Goal: Task Accomplishment & Management: Use online tool/utility

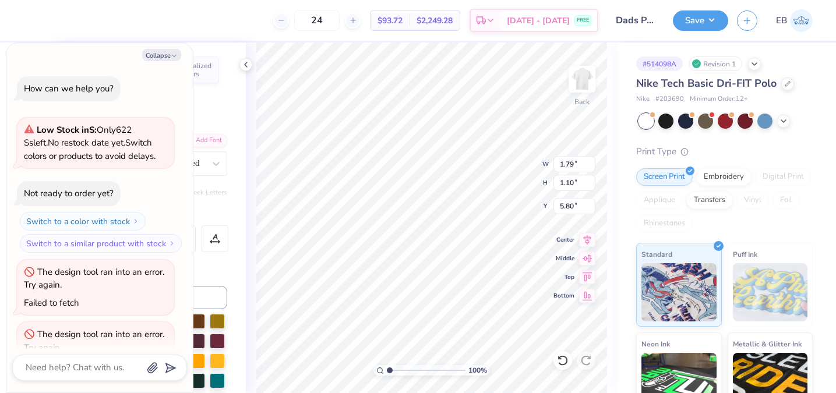
scroll to position [659, 0]
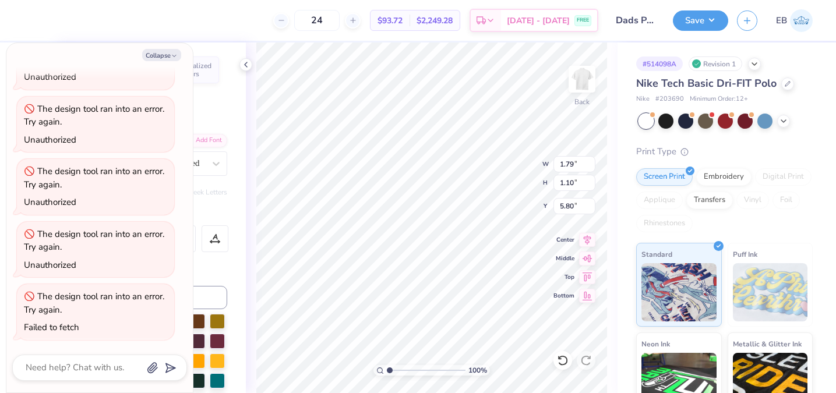
click at [793, 86] on div "Nike Tech Basic Dri-FIT Polo" at bounding box center [724, 84] width 176 height 16
click at [785, 82] on icon at bounding box center [788, 83] width 6 height 6
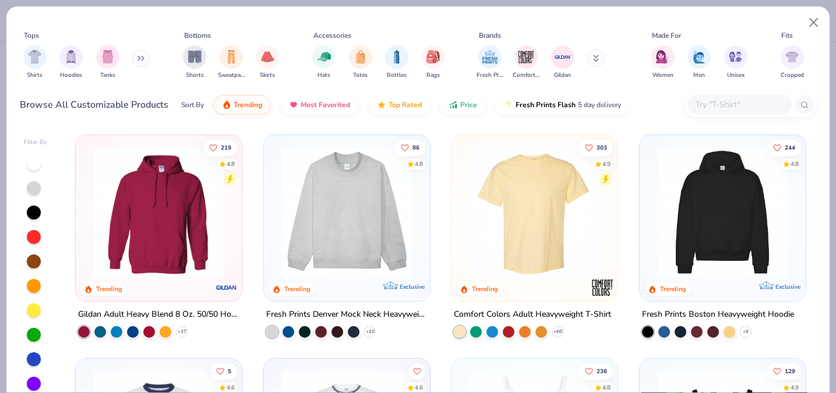
click at [142, 63] on button at bounding box center [140, 58] width 17 height 17
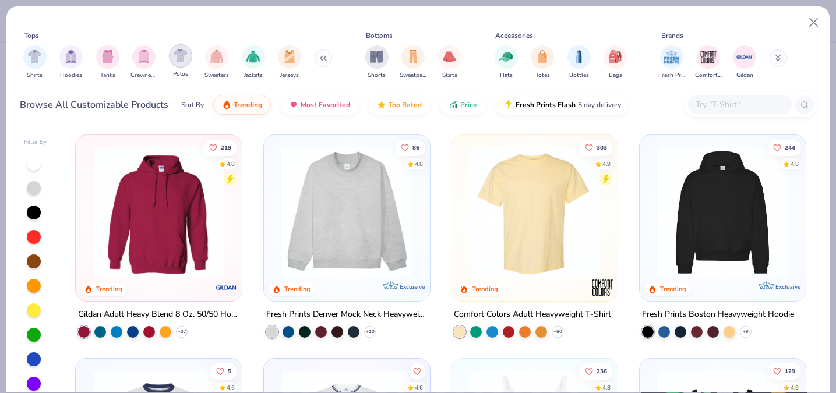
click at [189, 61] on div "filter for Polos" at bounding box center [180, 55] width 23 height 23
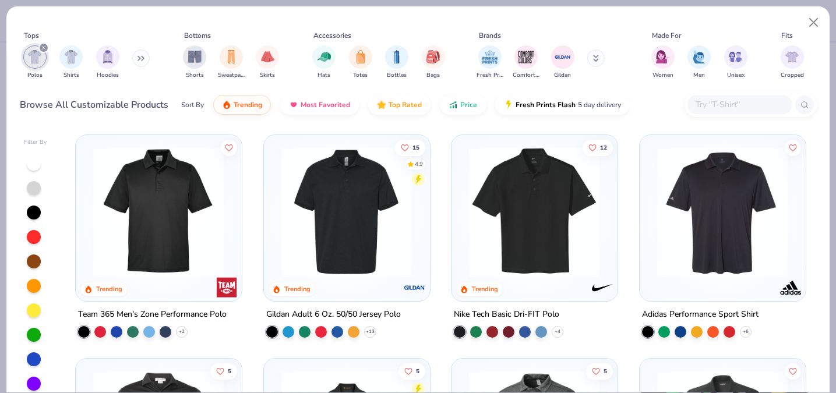
click at [595, 57] on icon at bounding box center [596, 58] width 6 height 7
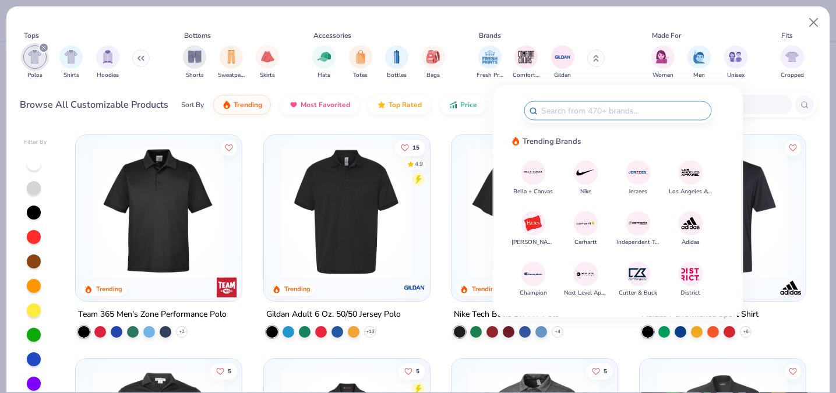
click at [573, 166] on div "Bella + Canvas Nike Jerzees Los Angeles Apparel Hanes Carhartt Independent Trad…" at bounding box center [617, 227] width 191 height 134
click at [587, 171] on img at bounding box center [585, 173] width 20 height 20
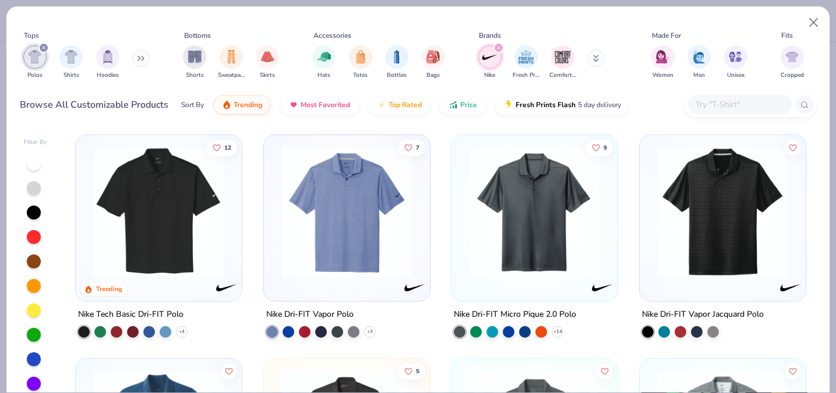
click at [36, 164] on div at bounding box center [34, 164] width 14 height 14
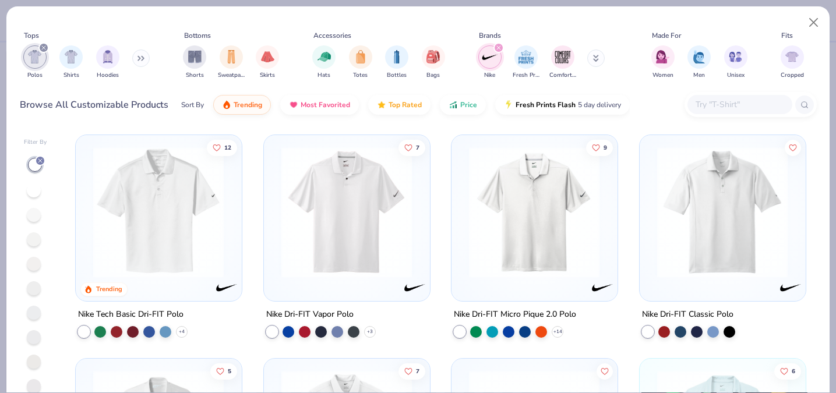
click at [126, 206] on img at bounding box center [158, 212] width 142 height 131
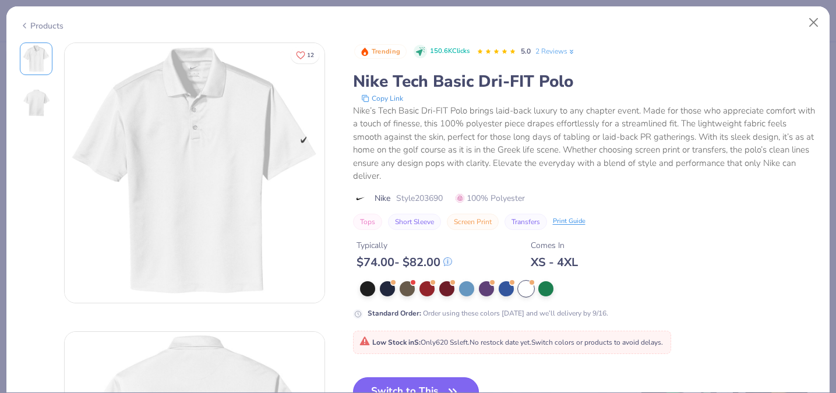
click at [439, 377] on button "Switch to This" at bounding box center [416, 391] width 126 height 29
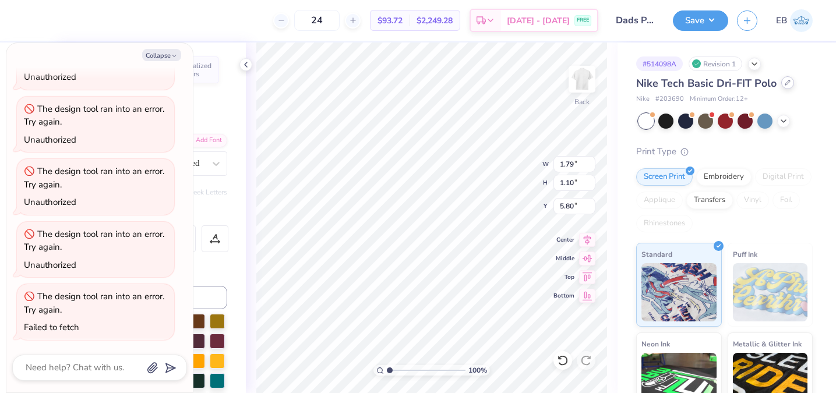
click at [785, 86] on div at bounding box center [787, 82] width 13 height 13
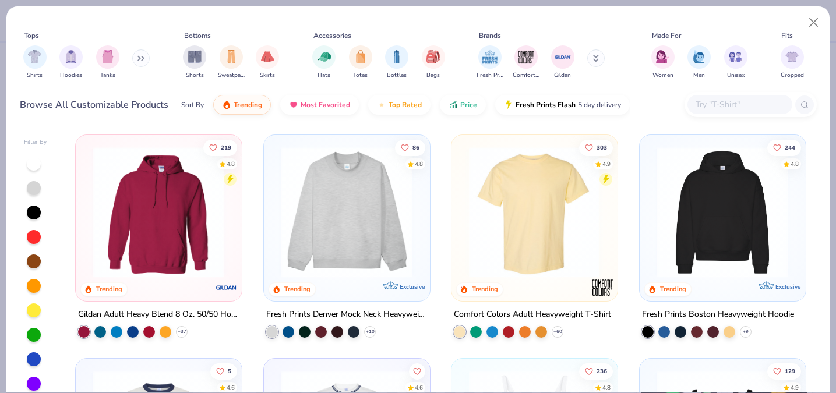
click at [598, 61] on icon at bounding box center [596, 60] width 4 height 2
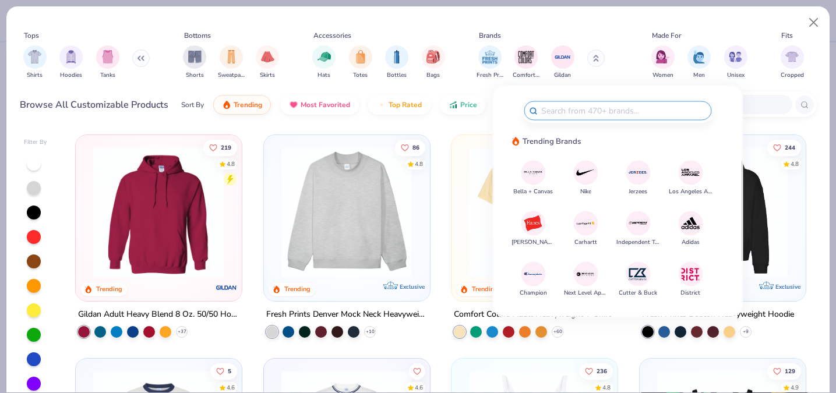
click at [582, 173] on img at bounding box center [585, 173] width 20 height 20
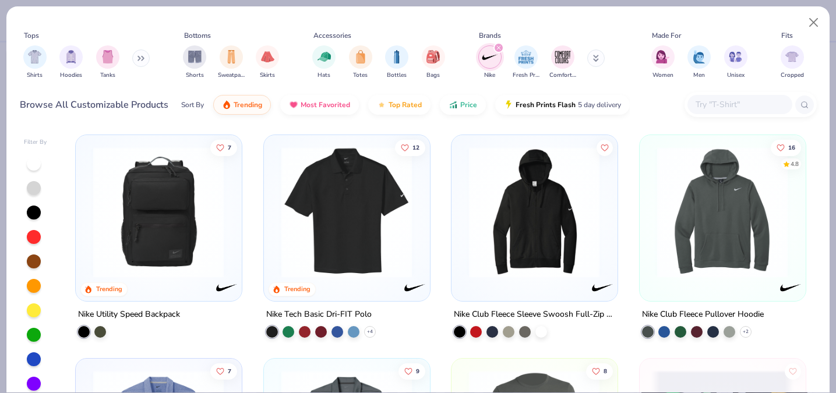
click at [138, 61] on button at bounding box center [140, 58] width 17 height 17
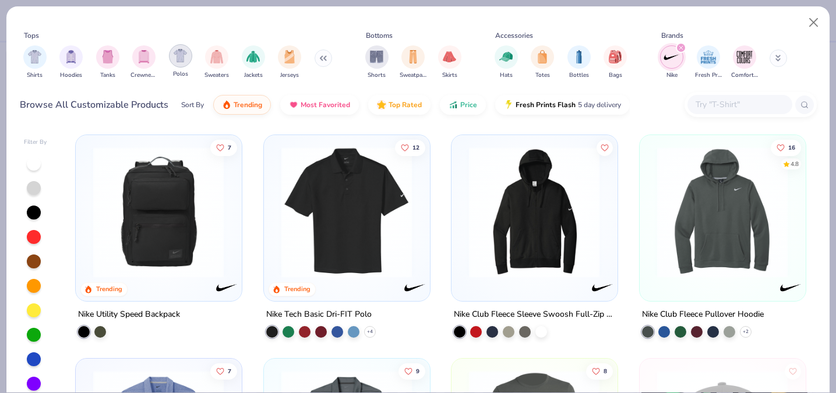
click at [183, 63] on div "filter for Polos" at bounding box center [180, 55] width 23 height 23
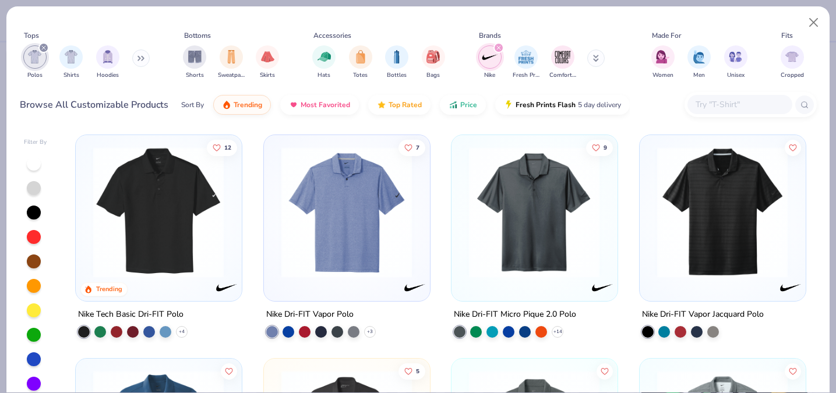
click at [33, 163] on div at bounding box center [34, 164] width 14 height 14
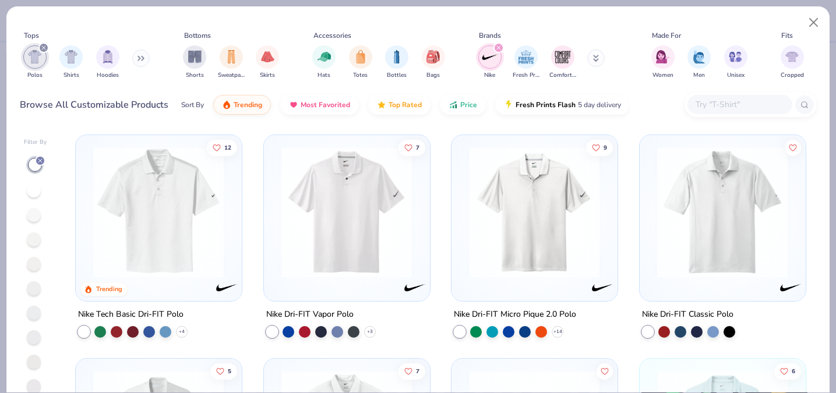
click at [338, 274] on img at bounding box center [347, 212] width 142 height 131
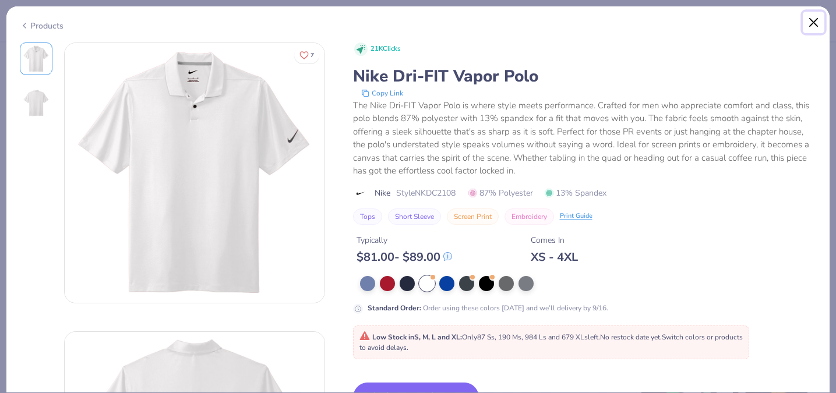
click at [810, 17] on button "Close" at bounding box center [814, 23] width 22 height 22
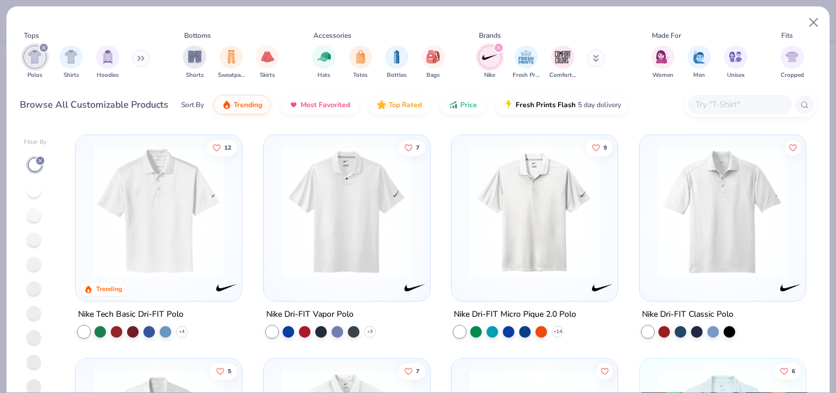
click at [525, 225] on img at bounding box center [534, 212] width 142 height 131
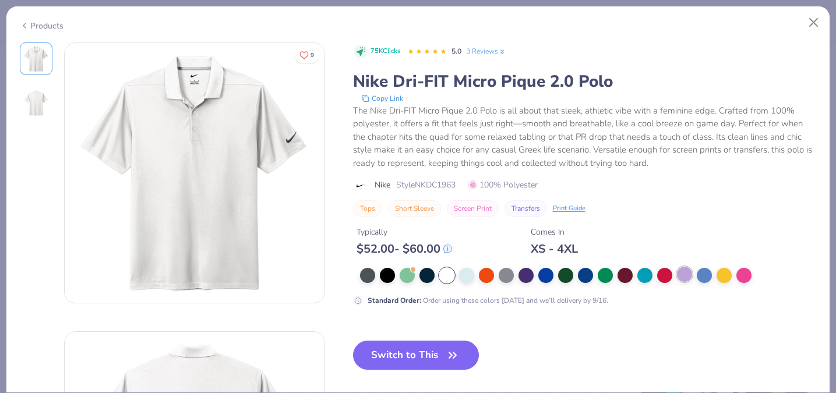
click at [683, 280] on div at bounding box center [684, 274] width 15 height 15
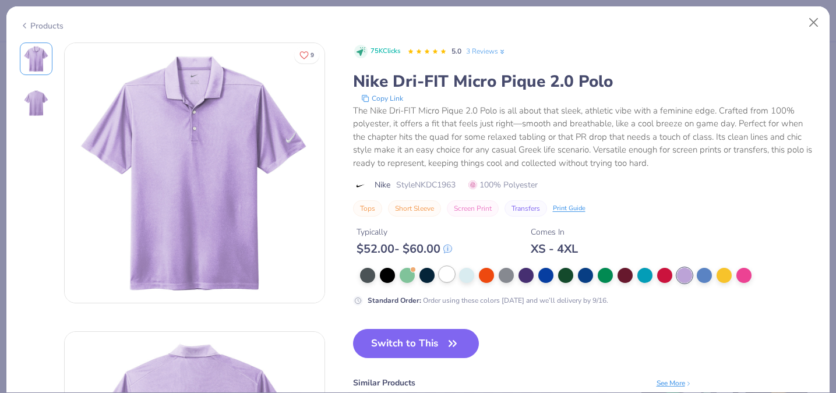
click at [447, 276] on div at bounding box center [446, 274] width 15 height 15
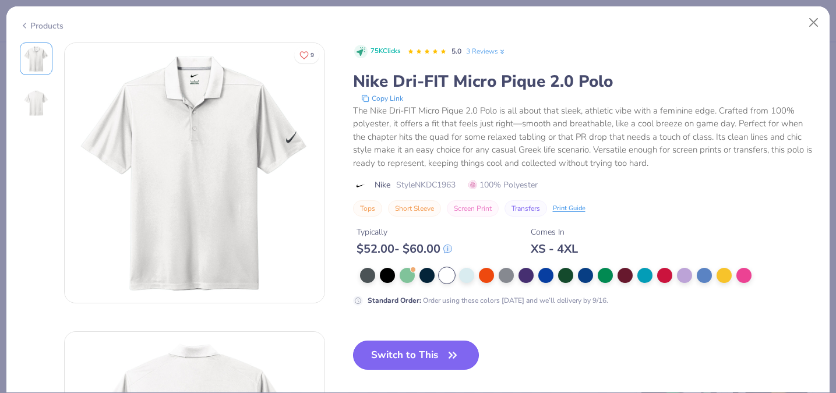
click at [421, 351] on button "Switch to This" at bounding box center [416, 355] width 126 height 29
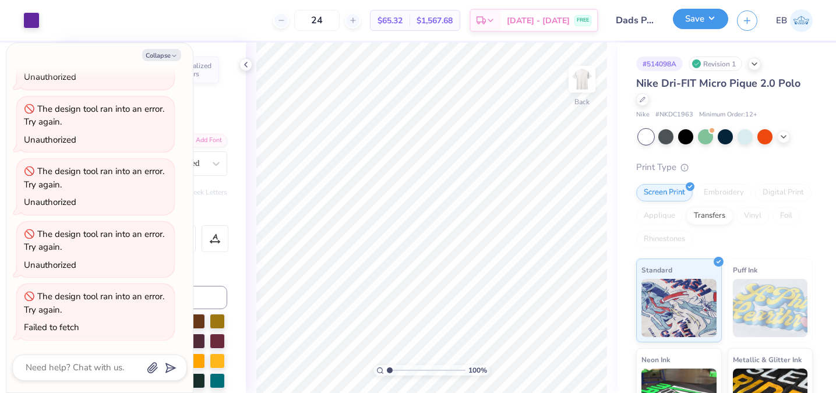
click at [693, 19] on button "Save" at bounding box center [700, 19] width 55 height 20
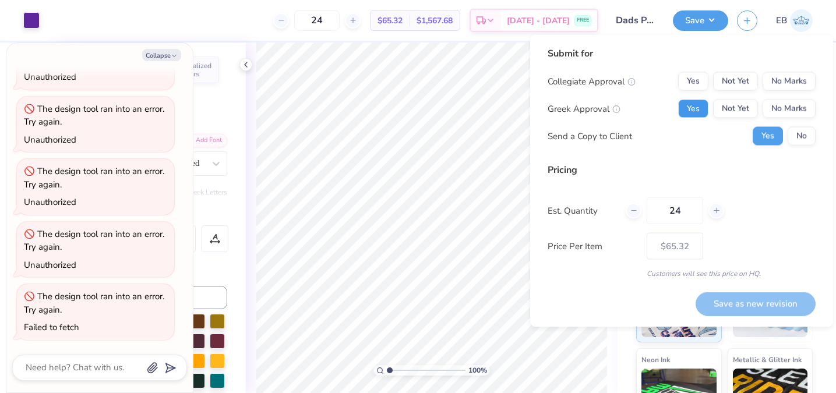
click at [706, 104] on button "Yes" at bounding box center [693, 109] width 30 height 19
click at [737, 299] on div "Save as new revision" at bounding box center [755, 304] width 120 height 24
click at [674, 157] on div "Submit for Collegiate Approval Yes Not Yet No Marks Greek Approval Yes Not Yet …" at bounding box center [682, 163] width 268 height 232
click at [689, 110] on button "Yes" at bounding box center [693, 109] width 30 height 19
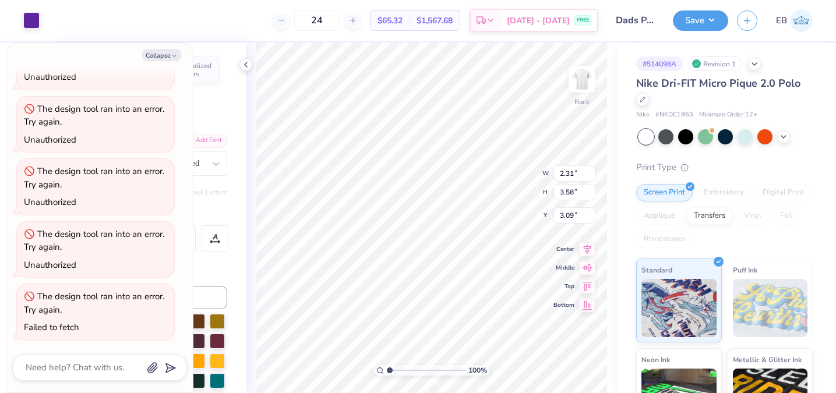
type textarea "x"
type input "1.78"
type input "2.75"
click at [702, 19] on button "Save" at bounding box center [700, 19] width 55 height 20
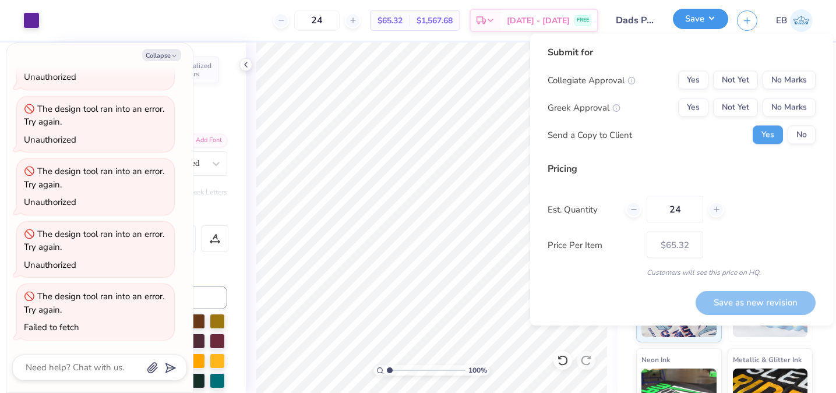
type textarea "x"
click at [694, 103] on button "Yes" at bounding box center [693, 107] width 30 height 19
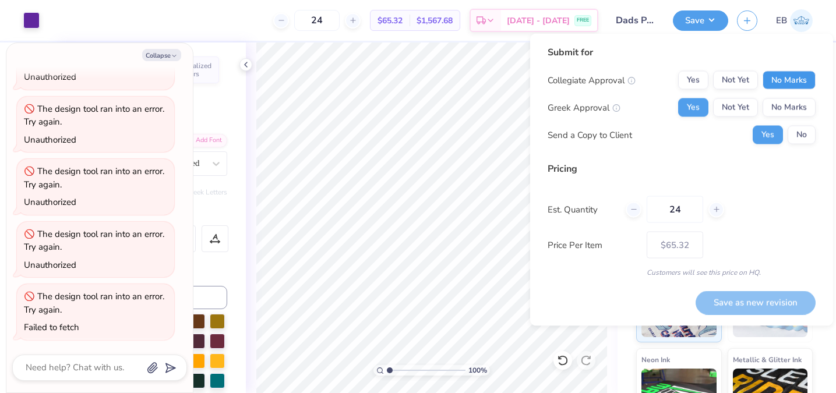
click at [792, 76] on button "No Marks" at bounding box center [788, 80] width 53 height 19
click at [732, 309] on button "Save as new revision" at bounding box center [755, 303] width 120 height 24
type input "$65.32"
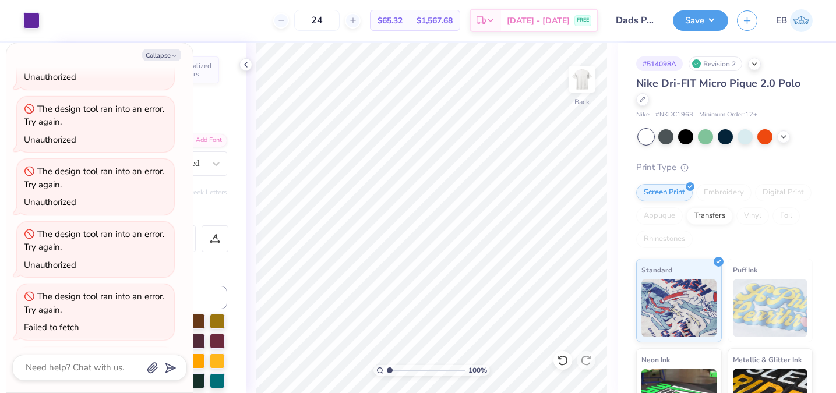
type textarea "x"
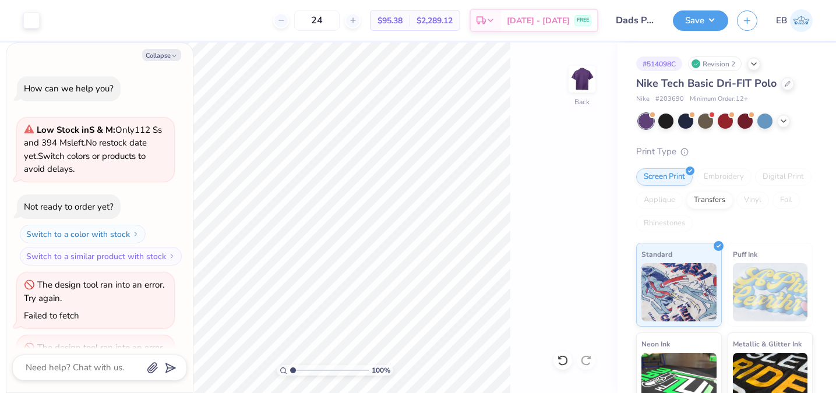
scroll to position [673, 0]
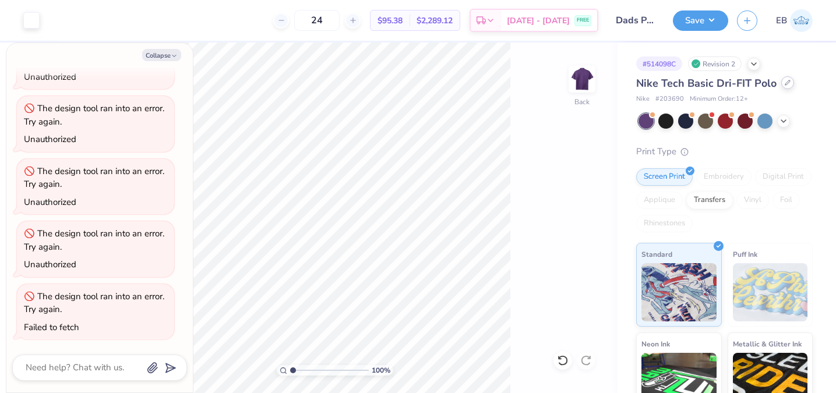
click at [785, 83] on icon at bounding box center [788, 83] width 6 height 6
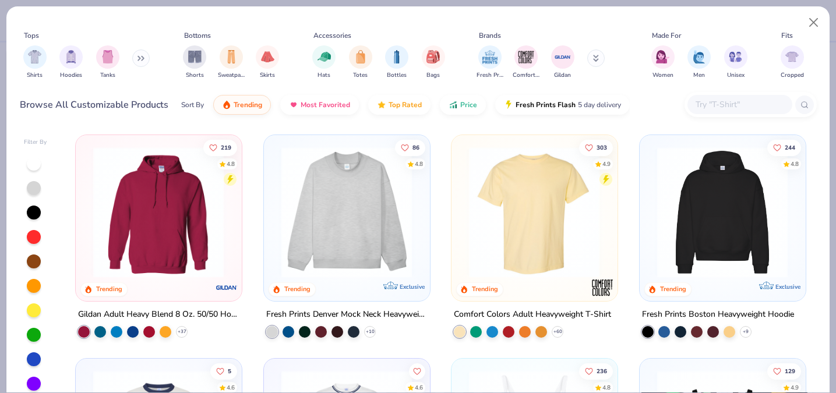
click at [598, 57] on icon at bounding box center [596, 58] width 6 height 7
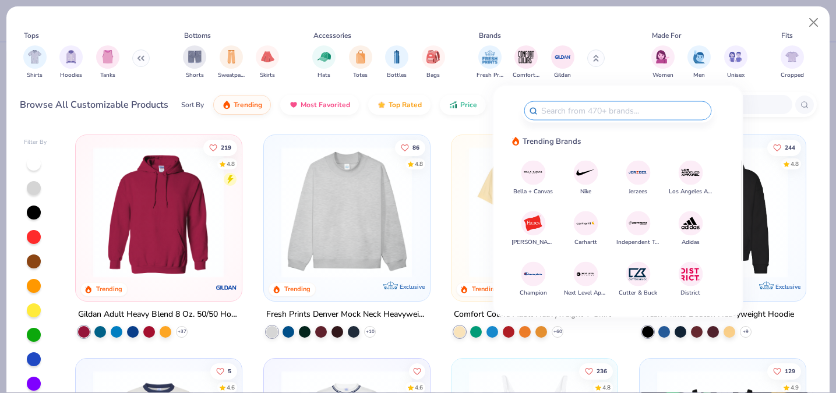
click at [576, 175] on img at bounding box center [585, 173] width 20 height 20
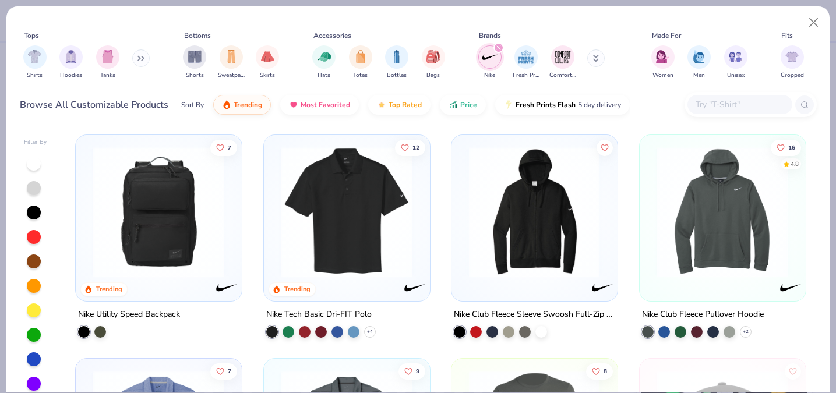
click at [142, 55] on icon at bounding box center [140, 58] width 7 height 6
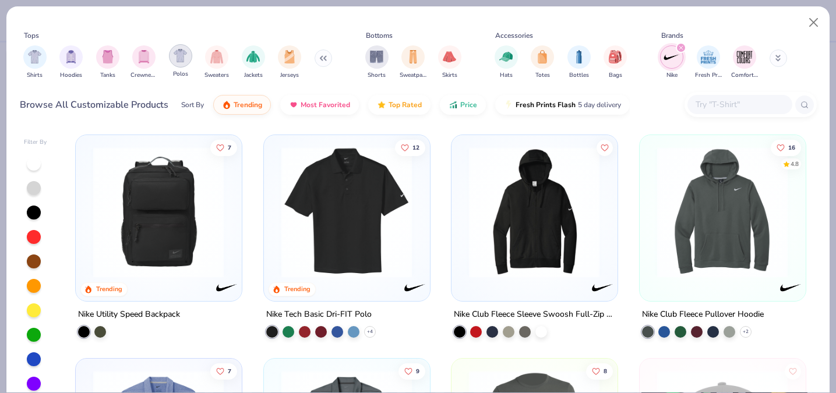
click at [170, 56] on div "filter for Polos" at bounding box center [180, 55] width 23 height 23
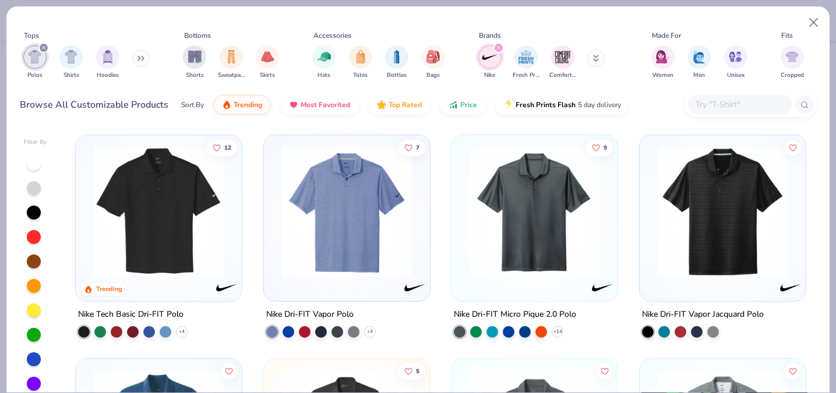
scroll to position [34, 0]
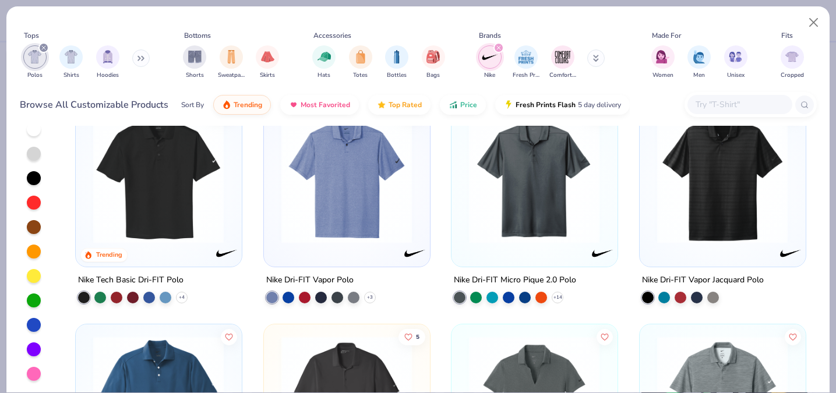
click at [30, 352] on div at bounding box center [34, 349] width 14 height 14
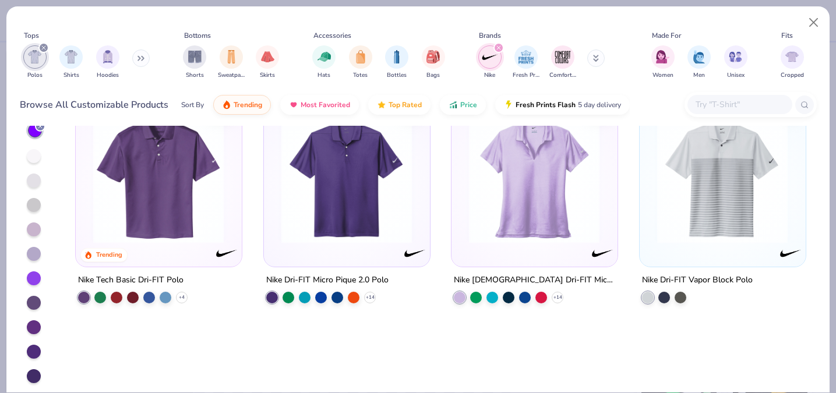
click at [36, 231] on div at bounding box center [34, 230] width 14 height 14
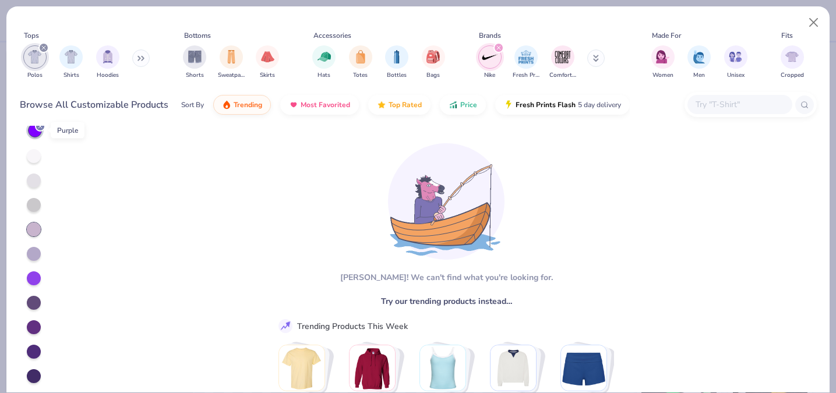
click at [38, 129] on icon at bounding box center [40, 126] width 7 height 7
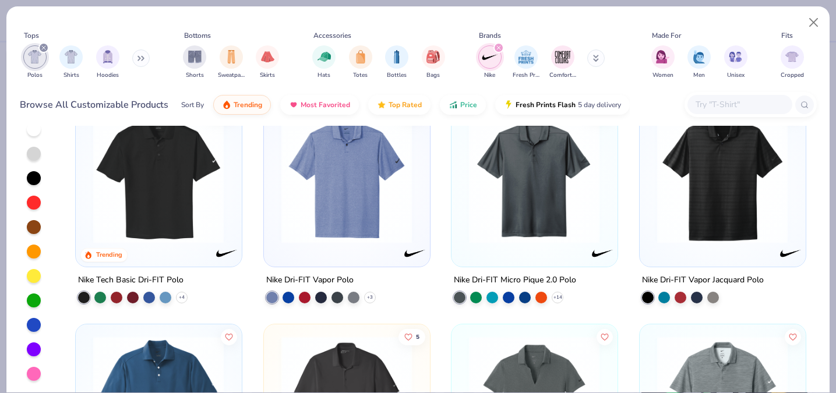
click at [515, 249] on div at bounding box center [534, 181] width 154 height 149
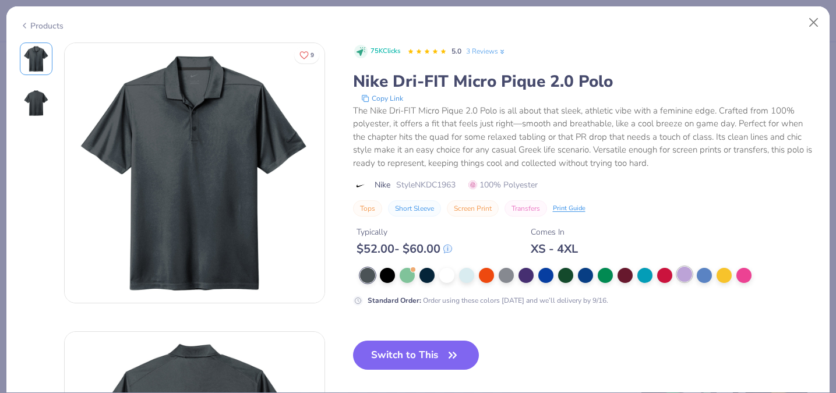
click at [685, 270] on div at bounding box center [684, 274] width 15 height 15
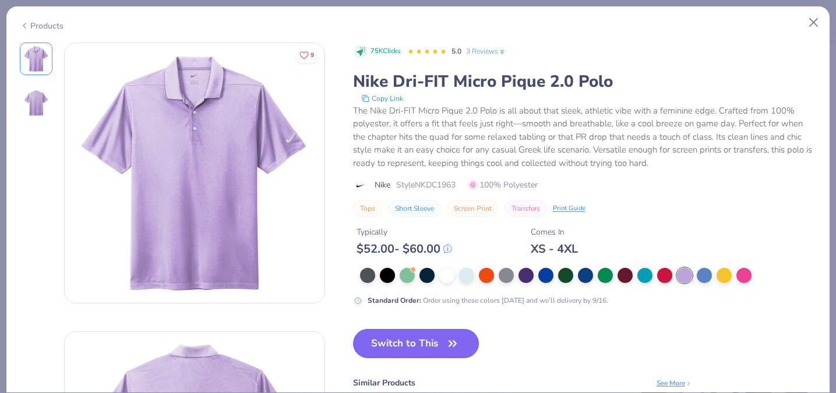
click at [451, 338] on icon "button" at bounding box center [452, 344] width 16 height 16
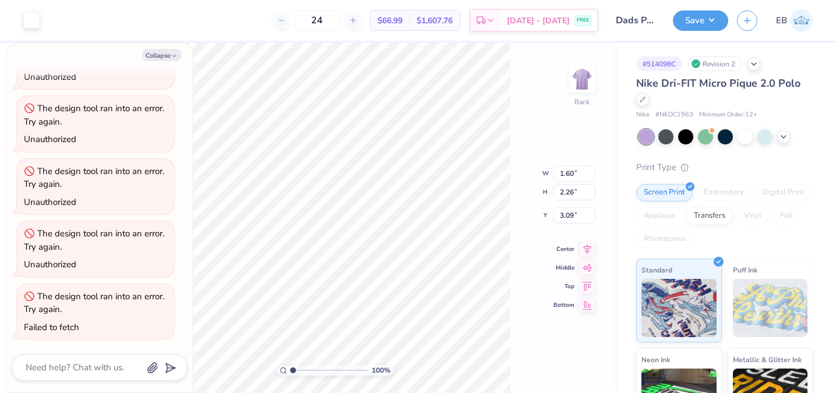
type textarea "x"
type input "3.00"
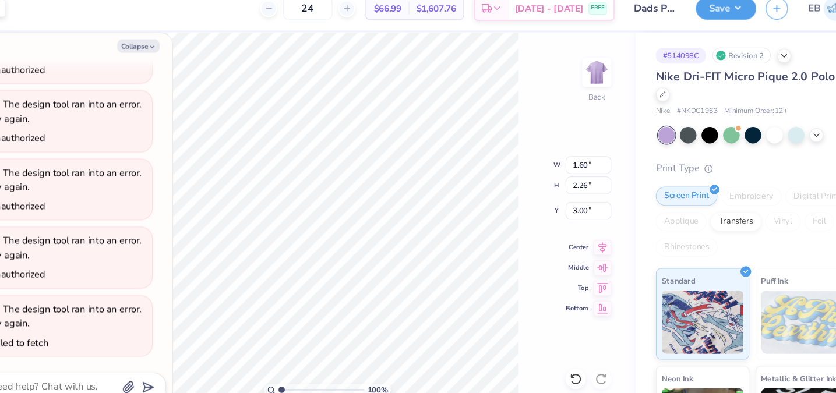
type textarea "x"
type input "3.15"
type input "4.45"
type input "0.81"
type textarea "x"
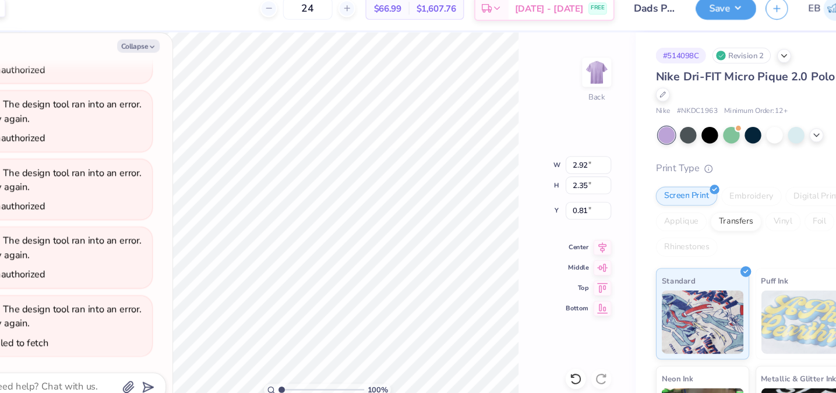
type input "0.93"
type textarea "x"
type input "1.91"
type input "2.63"
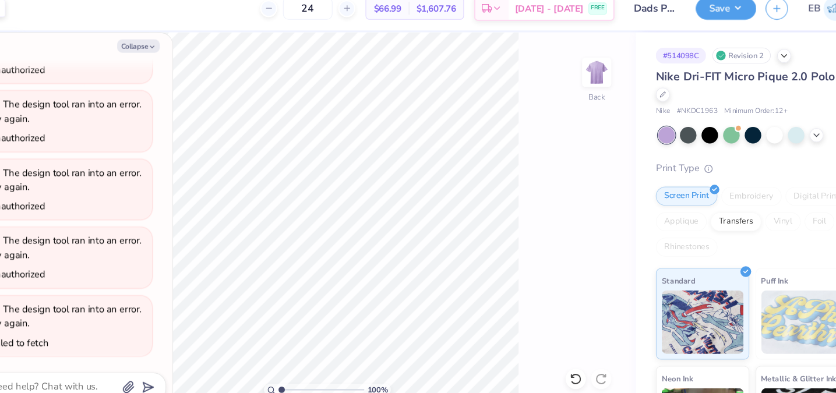
click at [515, 101] on div "100 % Back" at bounding box center [334, 218] width 565 height 351
click at [714, 25] on button "Save" at bounding box center [700, 19] width 55 height 20
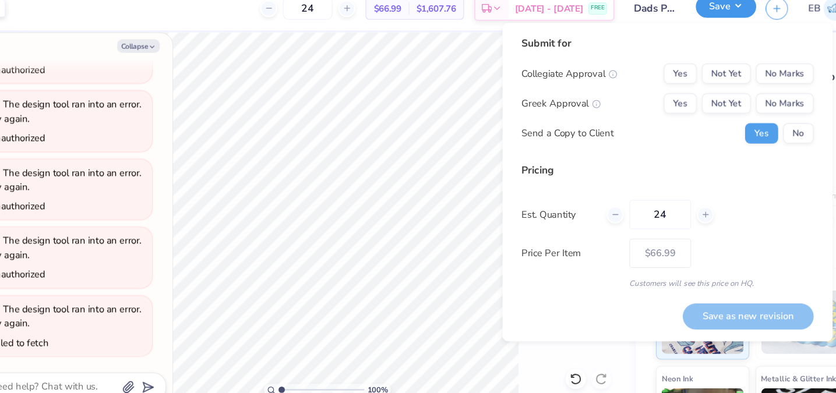
type textarea "x"
click at [743, 84] on button "No Marks" at bounding box center [754, 80] width 53 height 19
click at [663, 108] on button "Yes" at bounding box center [659, 107] width 30 height 19
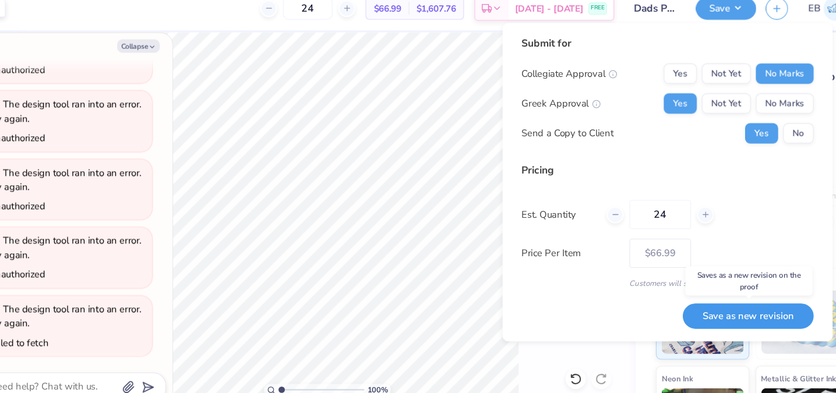
click at [711, 298] on button "Save as new revision" at bounding box center [721, 303] width 120 height 24
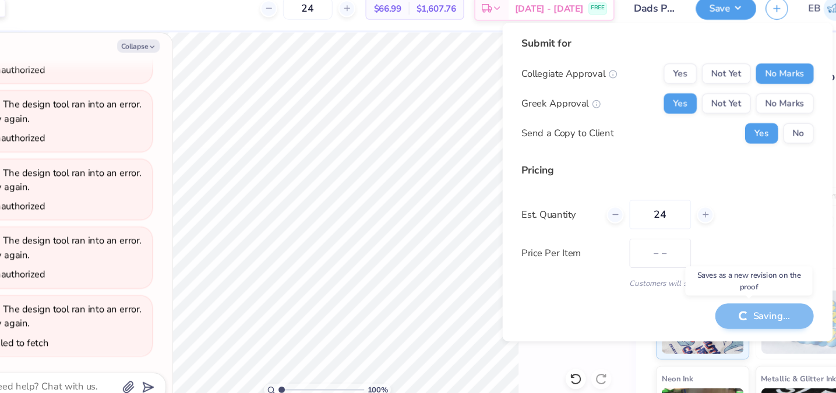
type input "$66.99"
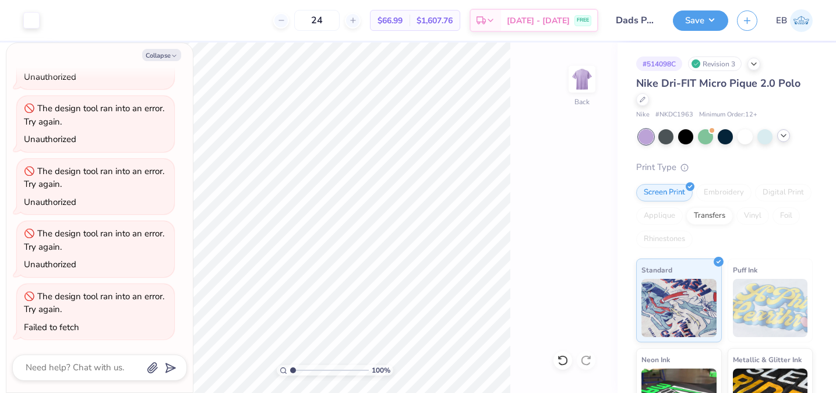
click at [785, 139] on icon at bounding box center [783, 135] width 9 height 9
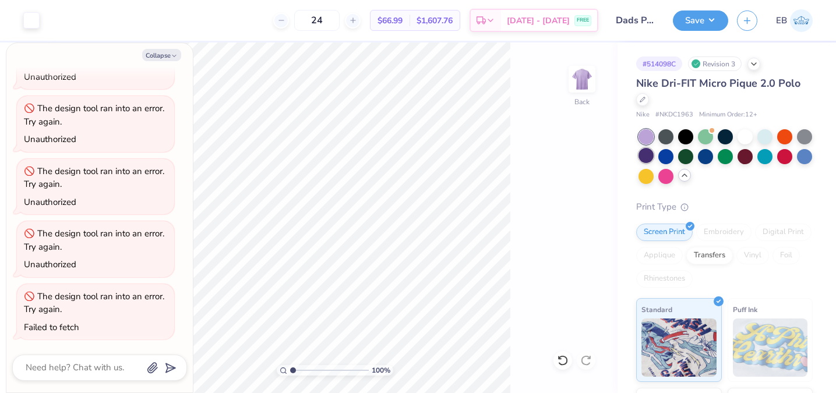
click at [647, 155] on div at bounding box center [645, 155] width 15 height 15
click at [782, 157] on div at bounding box center [784, 155] width 15 height 15
click at [698, 18] on button "Save" at bounding box center [700, 19] width 55 height 20
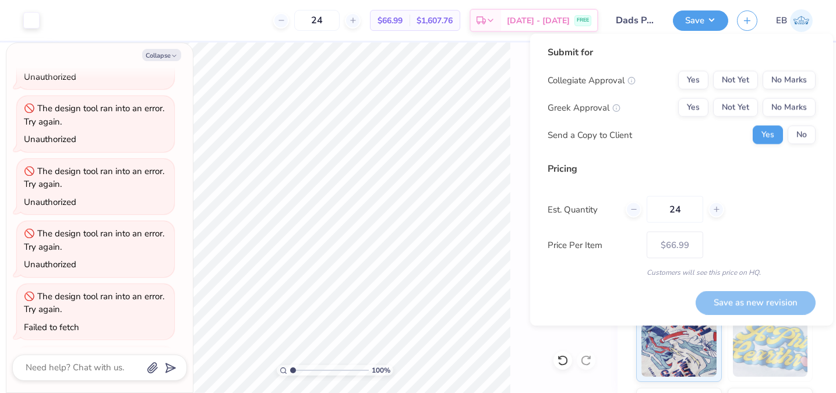
type textarea "x"
